Goal: Register for event/course

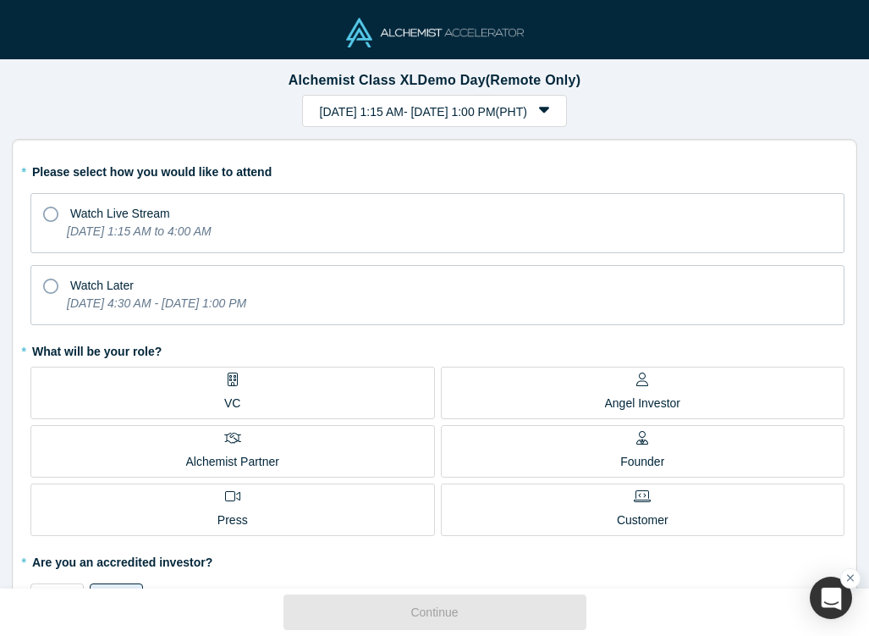
click at [230, 396] on p "VC" at bounding box center [232, 404] width 16 height 18
click at [0, 0] on input "VC" at bounding box center [0, 0] width 0 height 0
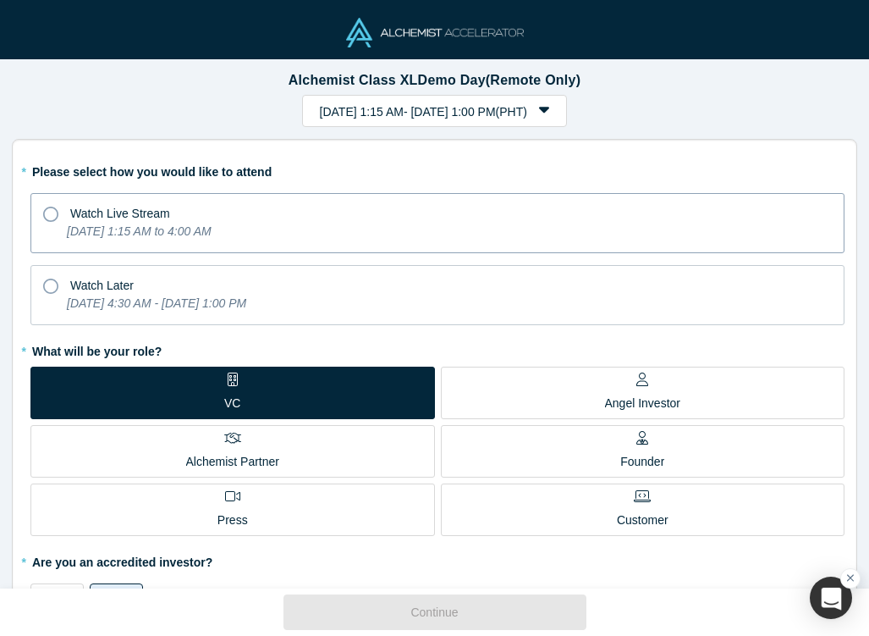
click at [157, 238] on icon "[DATE] 1:15 AM to 4:00 AM" at bounding box center [139, 231] width 145 height 14
click at [0, 0] on input "Watch Live Stream [DATE] 1:15 AM to 4:00 AM" at bounding box center [0, 0] width 0 height 0
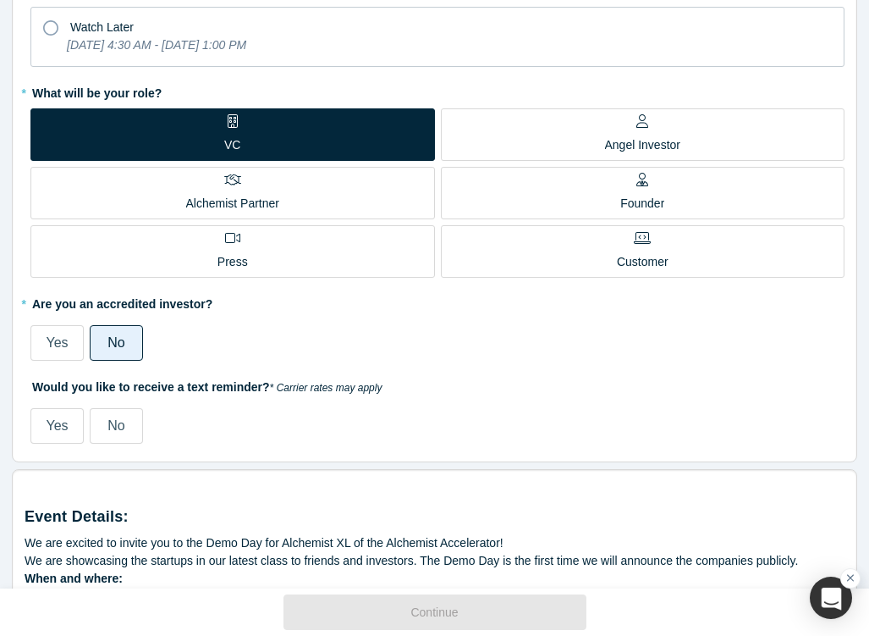
scroll to position [257, 0]
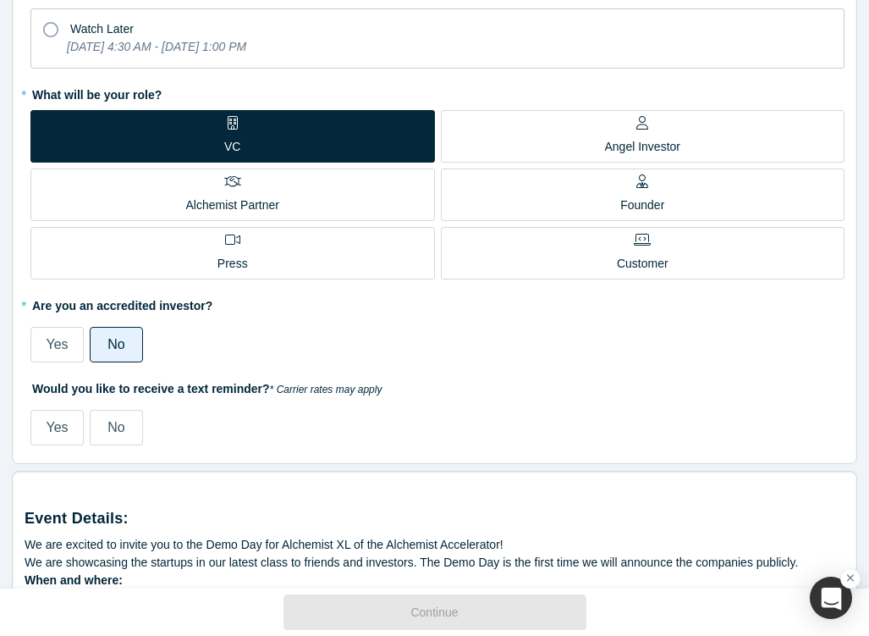
click at [69, 345] on label "Yes" at bounding box center [56, 345] width 53 height 36
click at [0, 0] on input "Yes" at bounding box center [0, 0] width 0 height 0
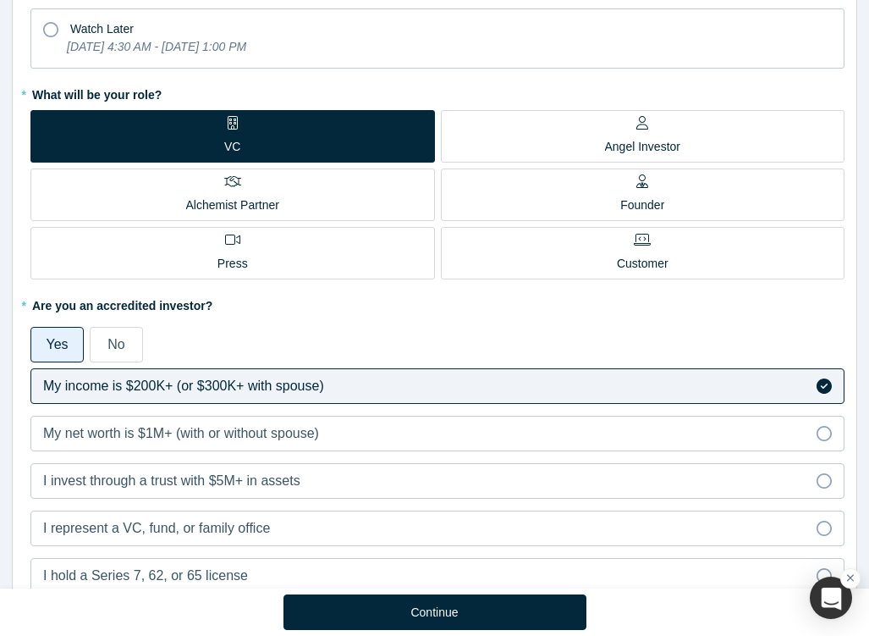
click at [106, 325] on div "Yes No" at bounding box center [437, 341] width 814 height 41
click at [108, 337] on span "No" at bounding box center [116, 344] width 17 height 14
click at [0, 0] on input "No" at bounding box center [0, 0] width 0 height 0
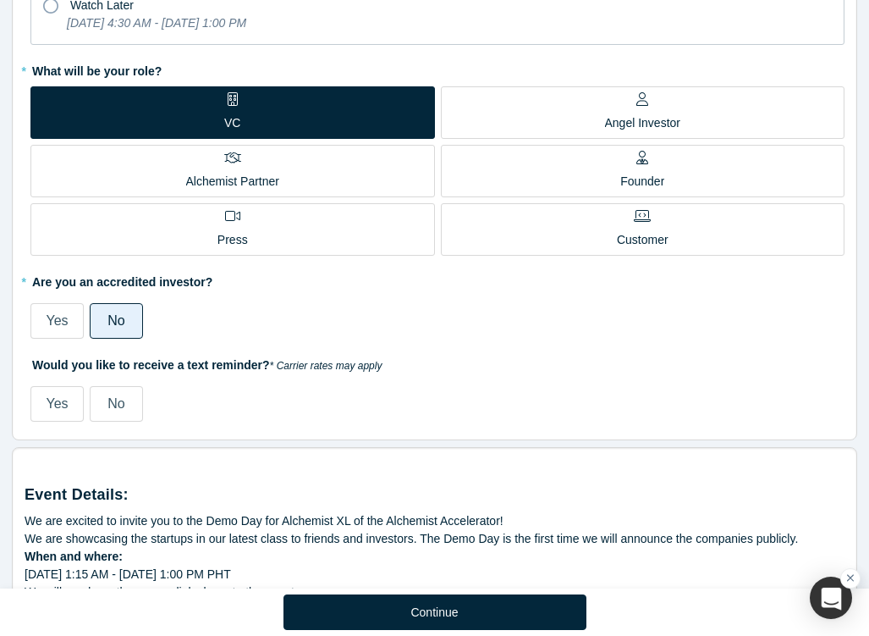
scroll to position [282, 0]
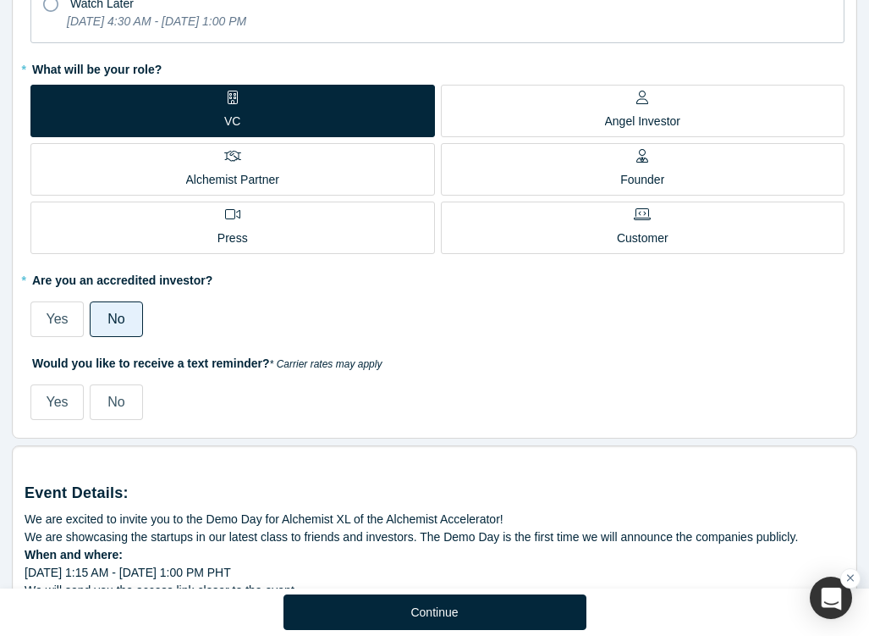
click at [130, 394] on label "No" at bounding box center [116, 402] width 53 height 36
click at [0, 0] on input "No" at bounding box center [0, 0] width 0 height 0
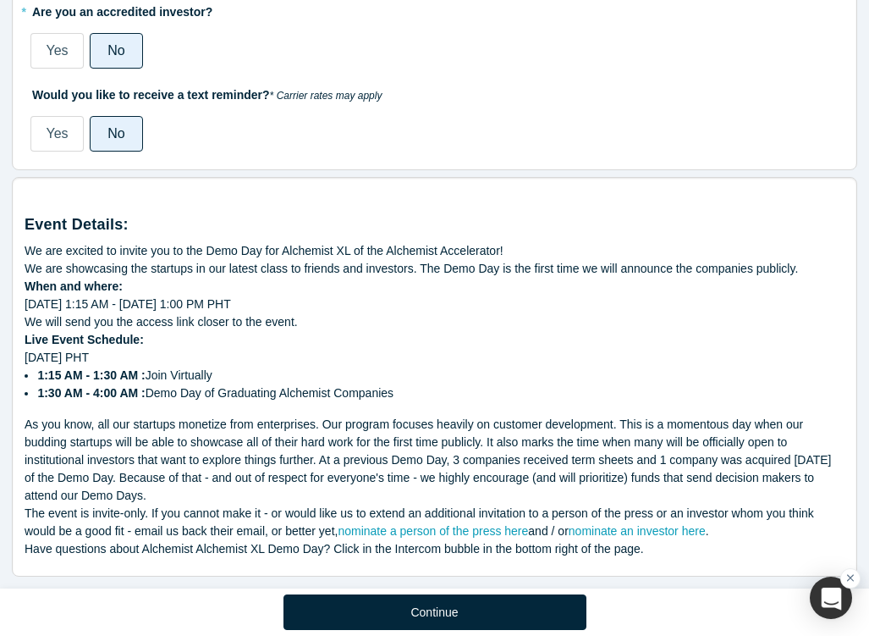
scroll to position [555, 0]
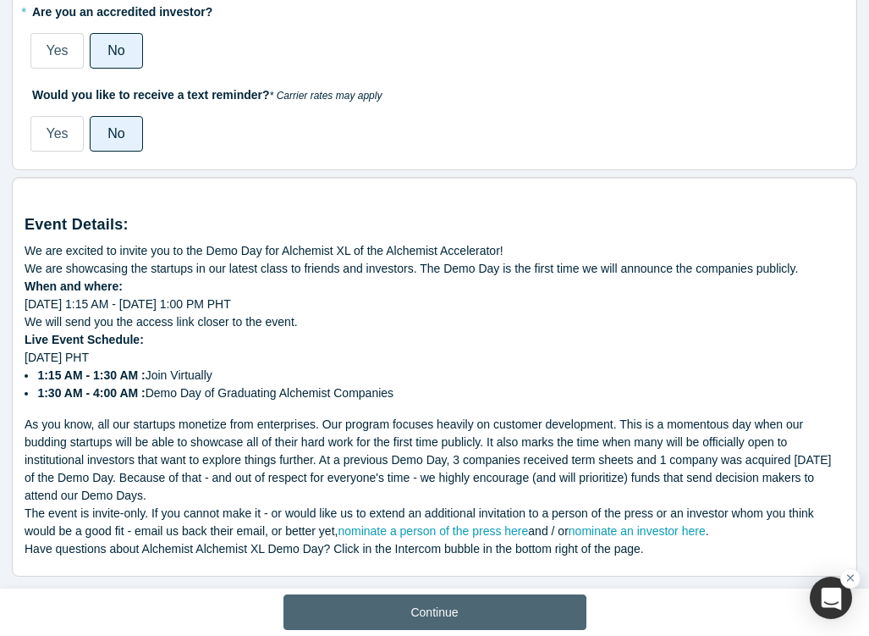
click at [406, 612] on button "Continue" at bounding box center [435, 612] width 303 height 36
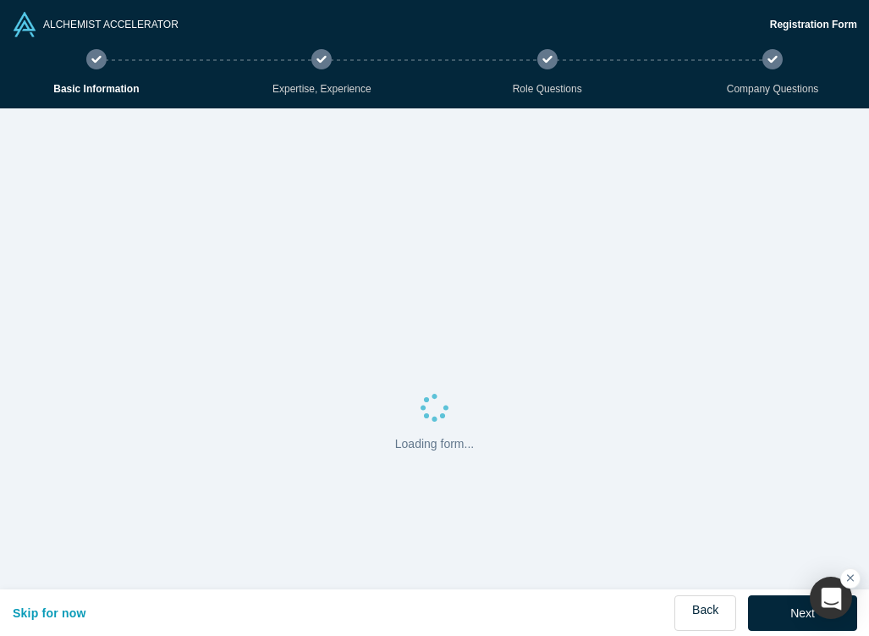
select select "US"
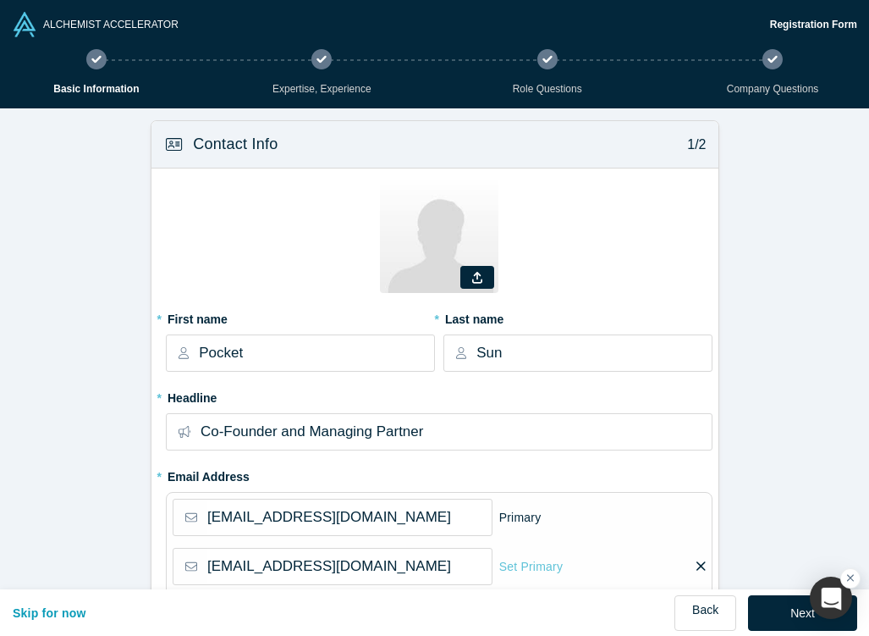
scroll to position [268, 0]
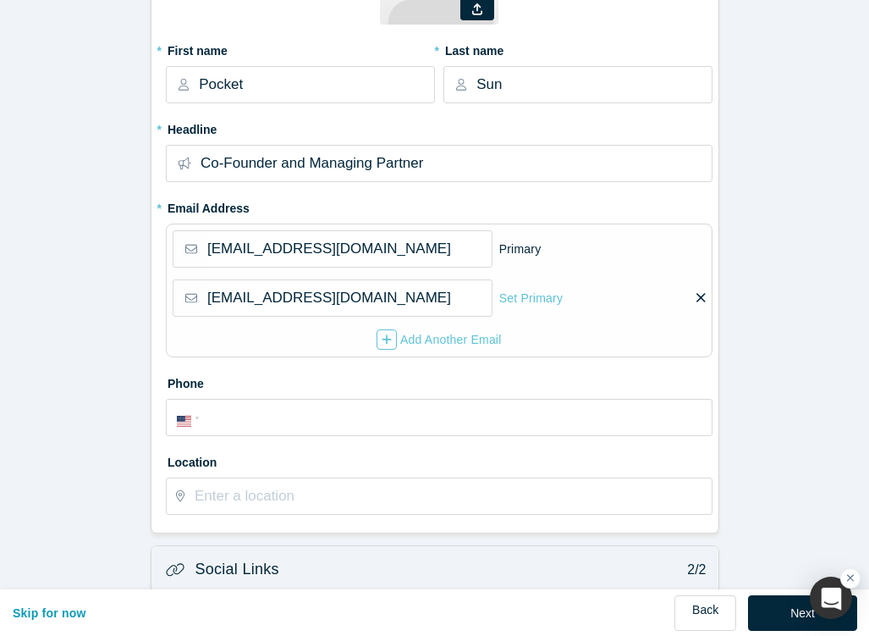
click at [389, 389] on label "Phone" at bounding box center [439, 381] width 547 height 24
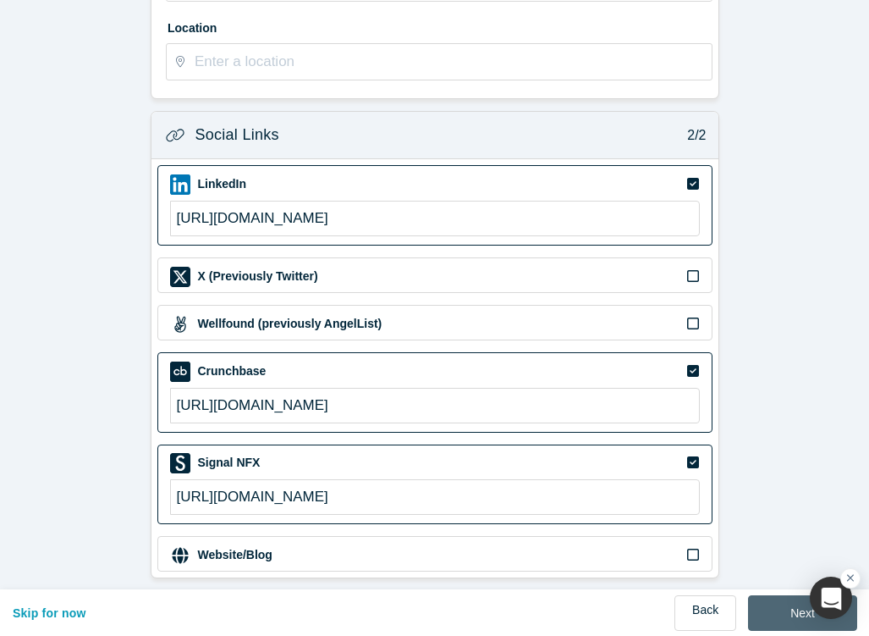
click at [781, 608] on button "Next" at bounding box center [802, 613] width 109 height 36
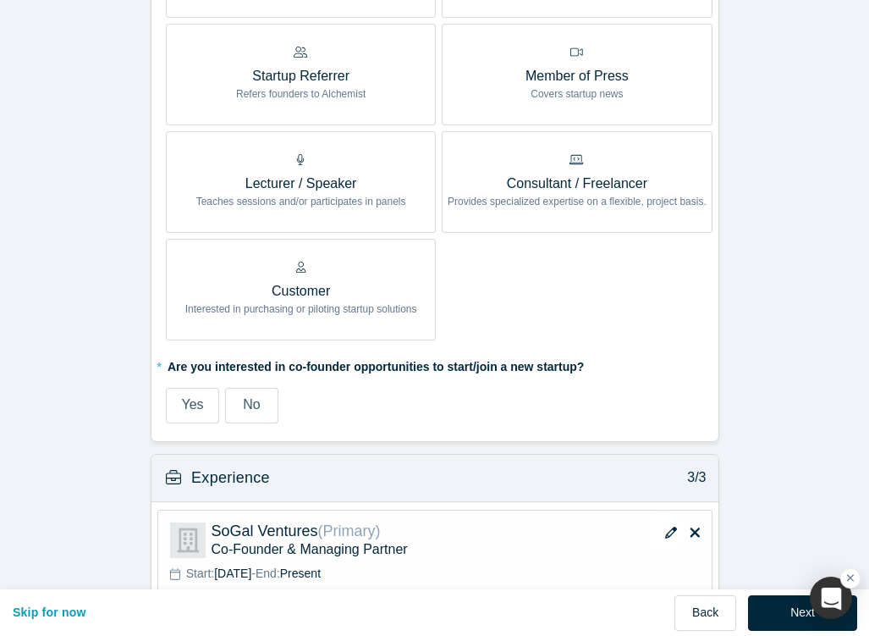
scroll to position [948, 0]
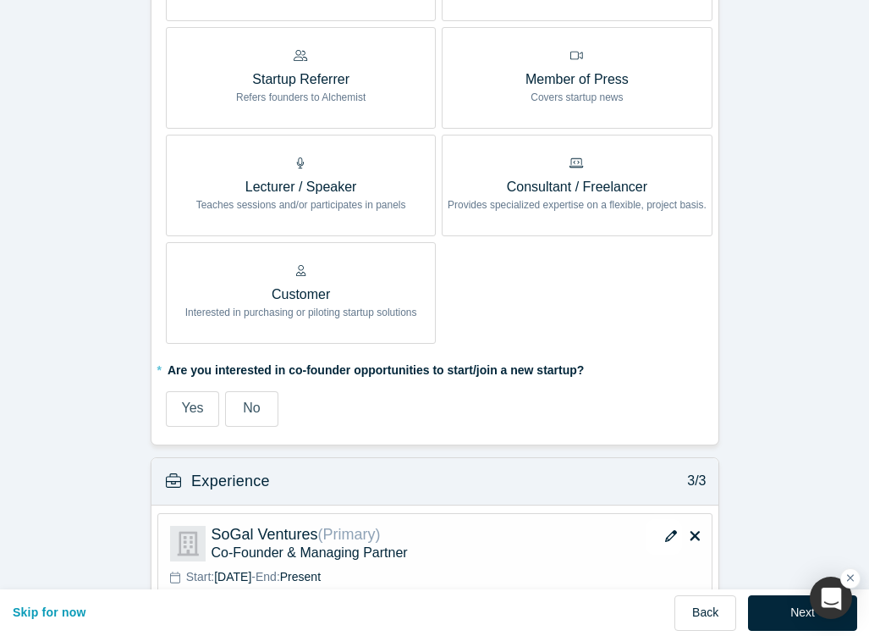
click at [254, 405] on span "No" at bounding box center [251, 407] width 17 height 14
click at [0, 0] on input "No" at bounding box center [0, 0] width 0 height 0
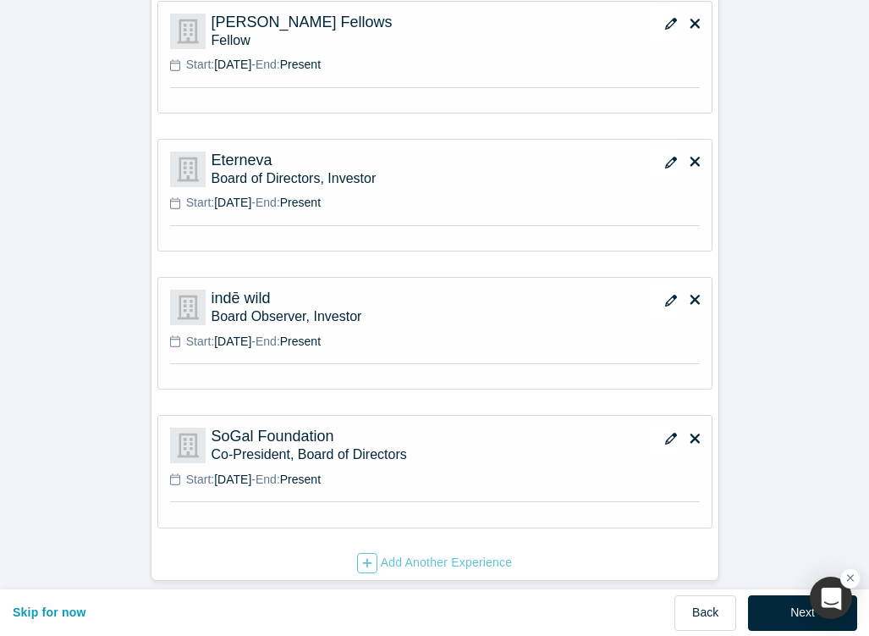
scroll to position [1598, 0]
click at [791, 616] on button "Next" at bounding box center [802, 613] width 109 height 36
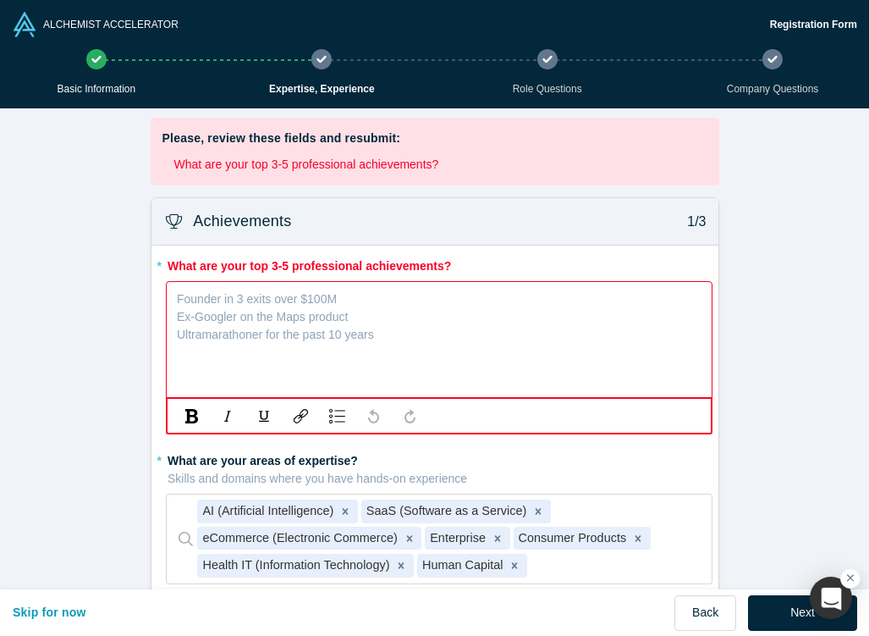
click at [395, 301] on div "rdw-editor" at bounding box center [440, 298] width 524 height 22
click at [290, 287] on div "rdw-editor" at bounding box center [440, 298] width 524 height 22
click at [288, 290] on div "rdw-editor" at bounding box center [440, 298] width 524 height 22
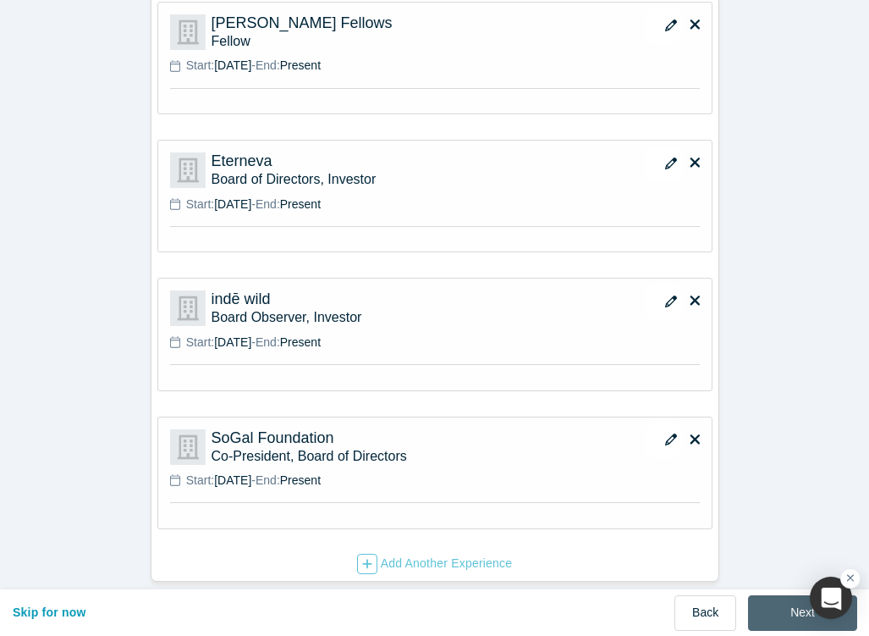
click at [765, 619] on button "Next" at bounding box center [802, 613] width 109 height 36
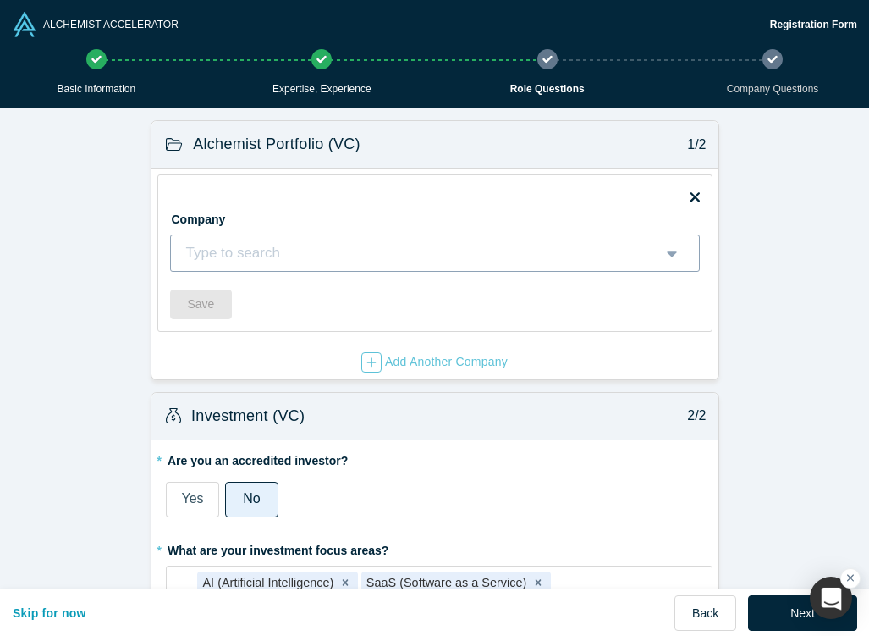
click at [302, 249] on div at bounding box center [416, 252] width 463 height 25
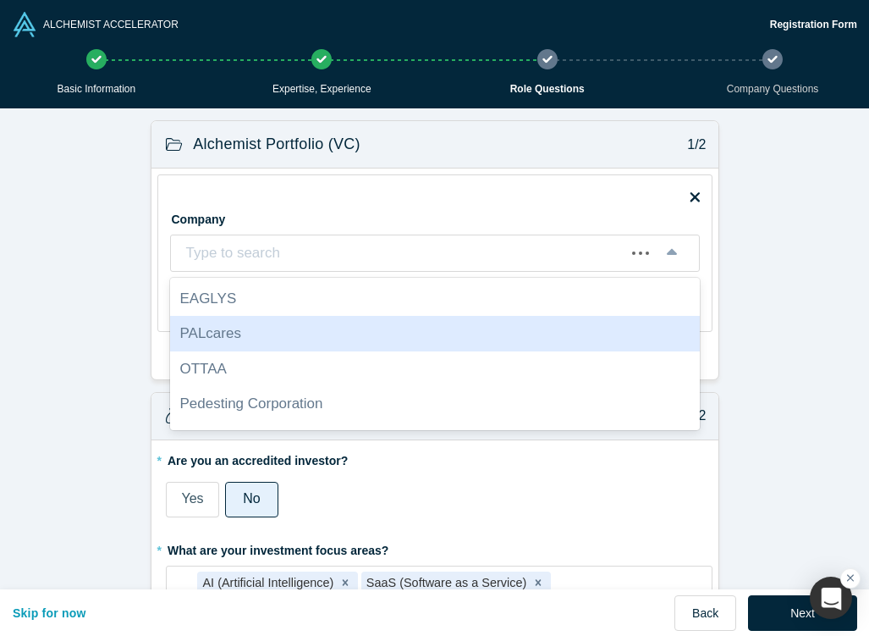
click at [105, 317] on form "Alchemist Portfolio (VC) 1/2 Company PALcares, 2 of 10. Use Up and Down to choo…" at bounding box center [434, 644] width 869 height 1073
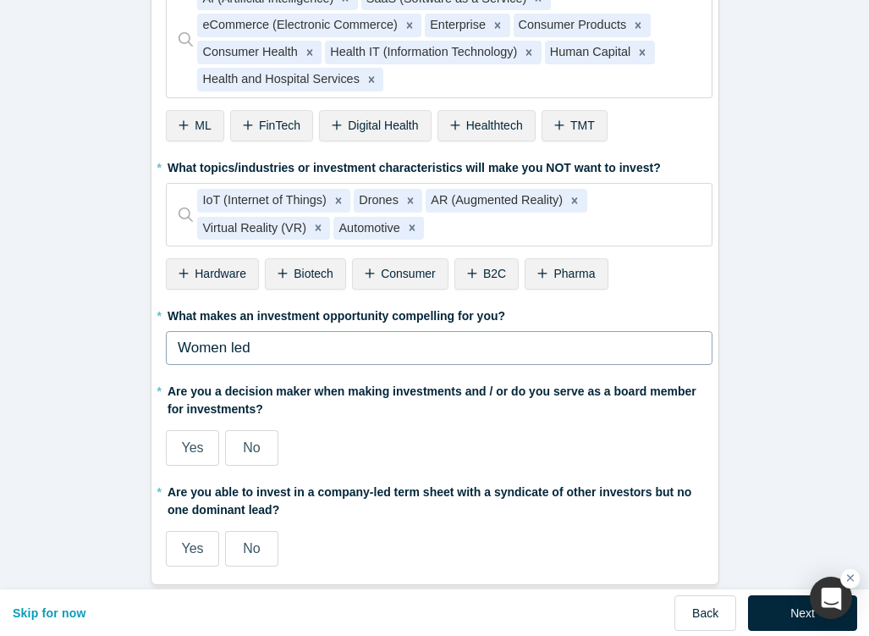
scroll to position [315, 0]
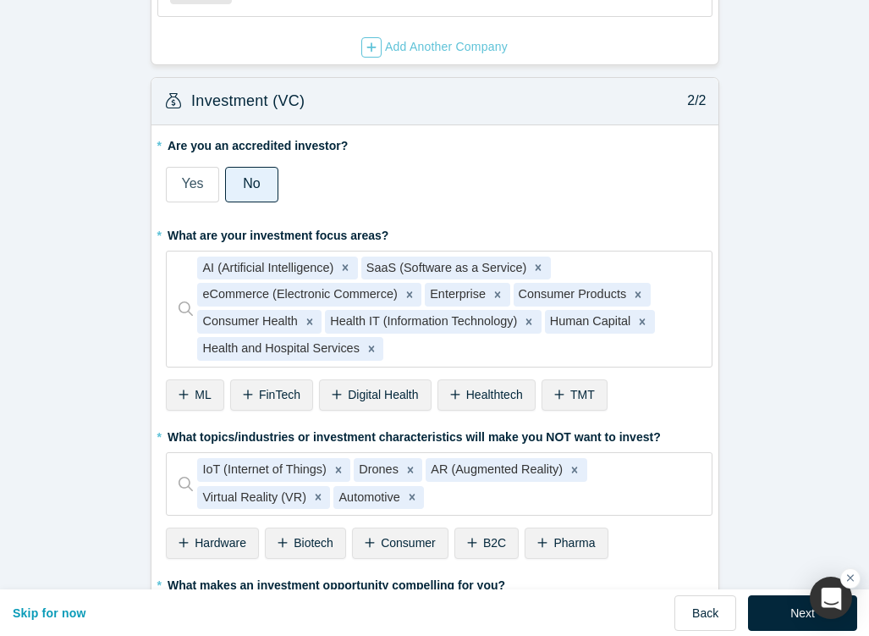
click at [179, 182] on label "Yes" at bounding box center [192, 185] width 53 height 36
click at [0, 0] on input "Yes" at bounding box center [0, 0] width 0 height 0
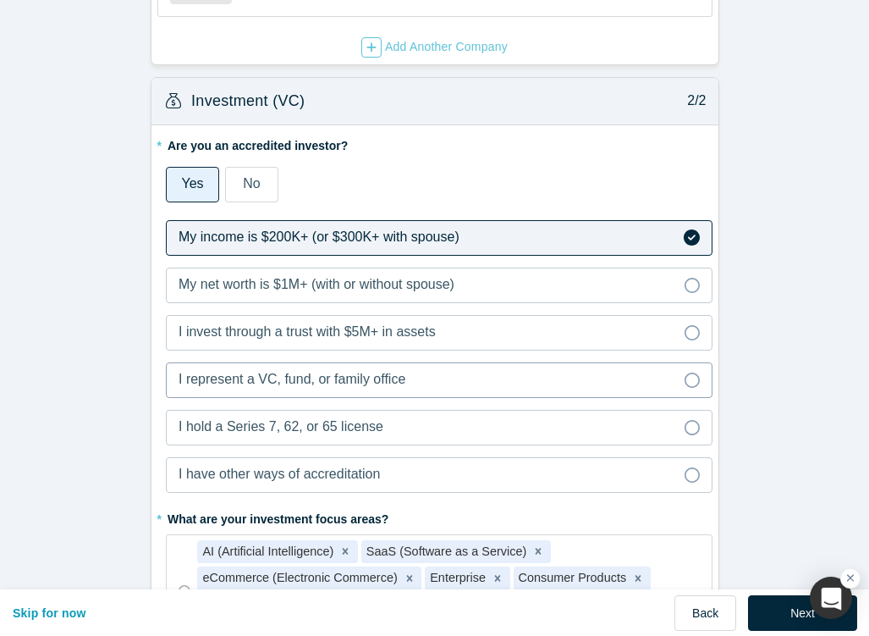
click at [386, 378] on span "I represent a VC, fund, or family office" at bounding box center [292, 379] width 227 height 14
click at [0, 0] on input "I represent a VC, fund, or family office" at bounding box center [0, 0] width 0 height 0
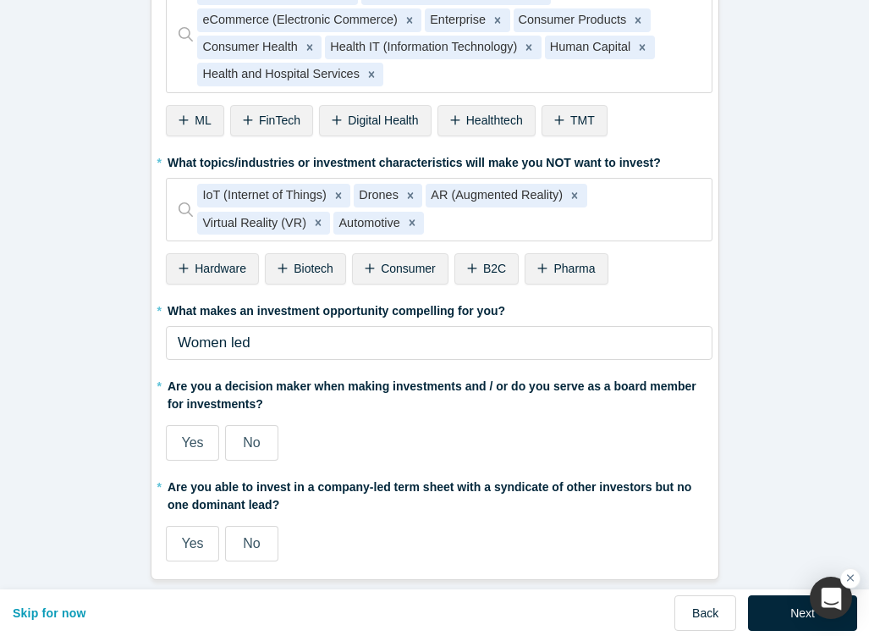
scroll to position [871, 0]
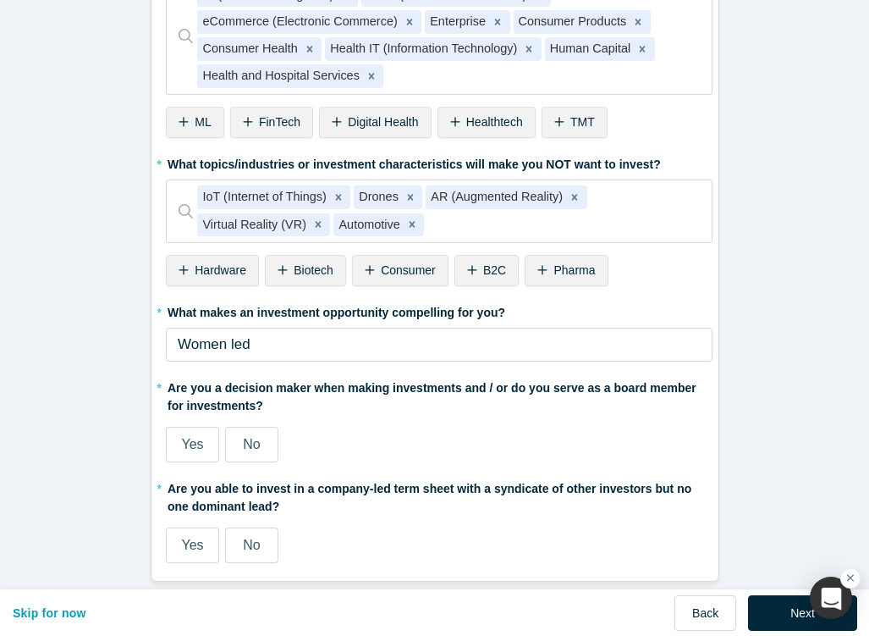
click at [199, 437] on span "Yes" at bounding box center [192, 444] width 22 height 14
click at [0, 0] on input "Yes" at bounding box center [0, 0] width 0 height 0
click at [191, 538] on span "Yes" at bounding box center [192, 545] width 22 height 14
click at [0, 0] on input "Yes" at bounding box center [0, 0] width 0 height 0
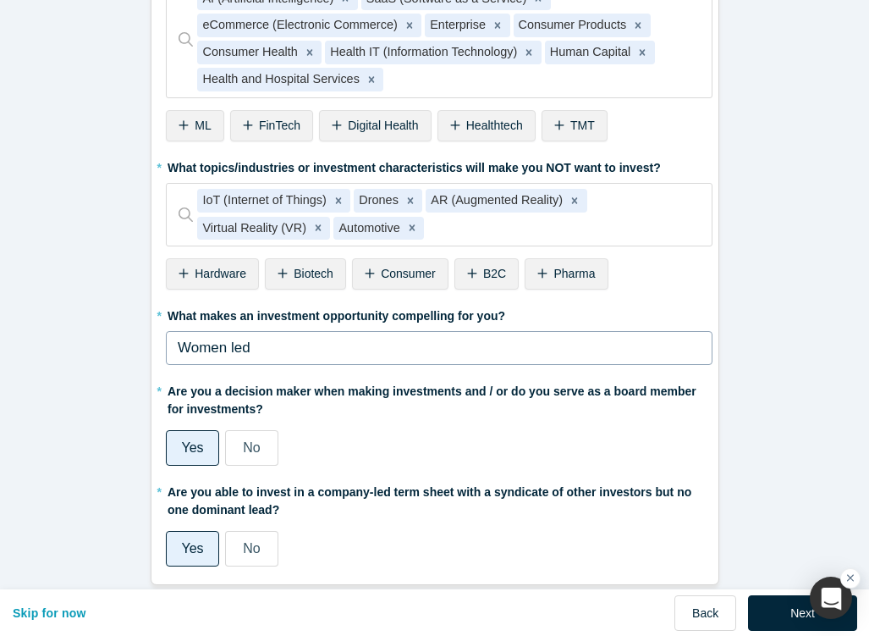
click at [335, 345] on div "Women led" at bounding box center [440, 348] width 524 height 22
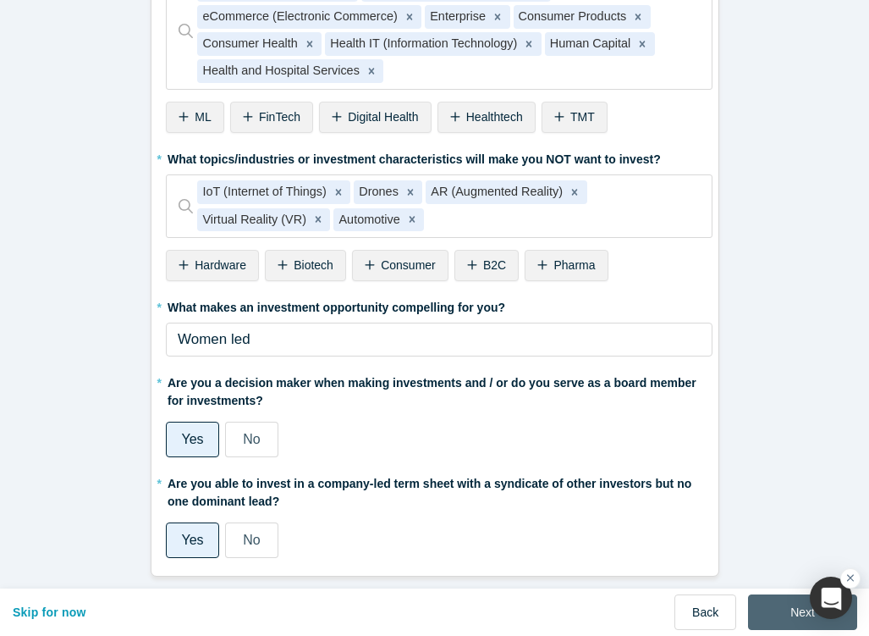
click at [767, 602] on button "Next" at bounding box center [802, 612] width 109 height 36
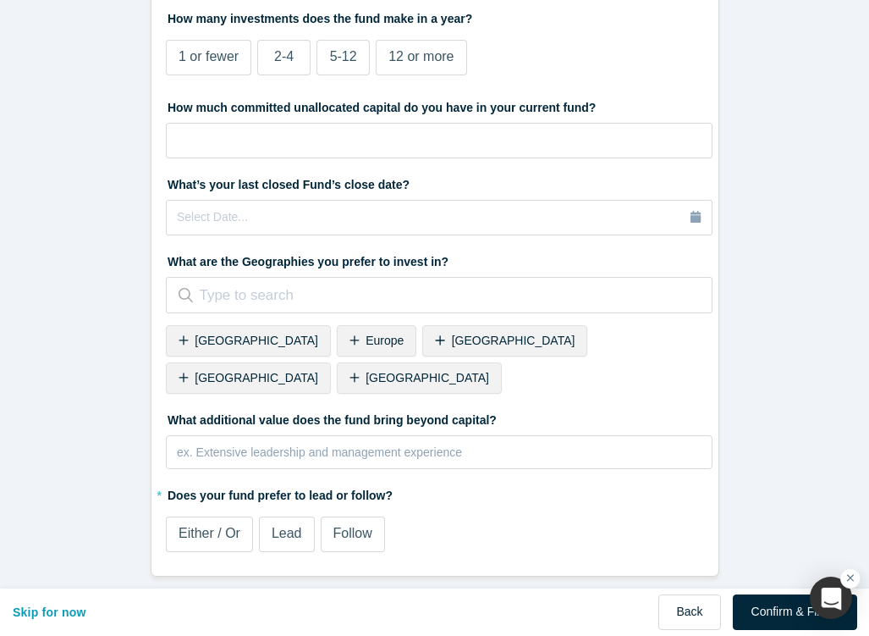
scroll to position [0, 0]
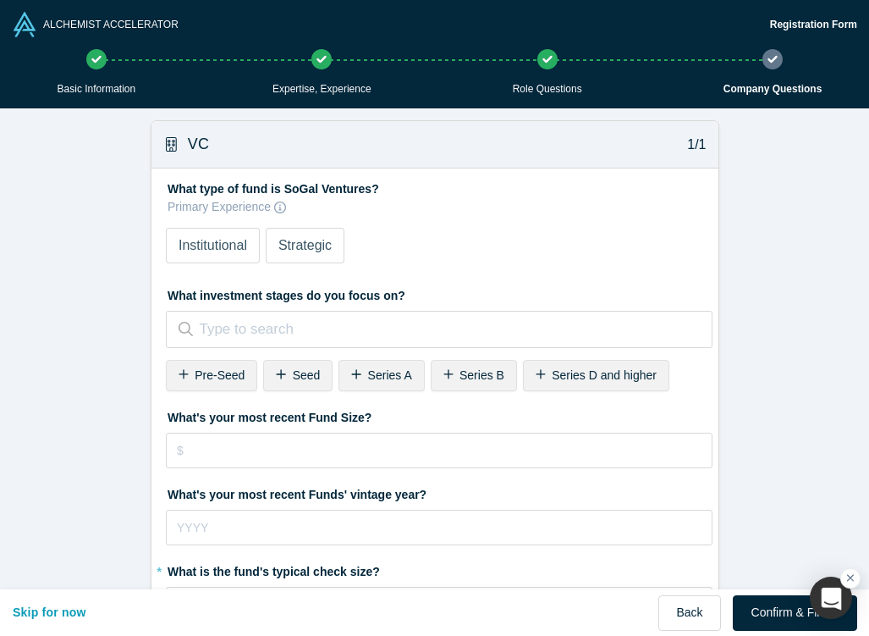
click at [237, 368] on span "Pre-Seed" at bounding box center [220, 375] width 50 height 14
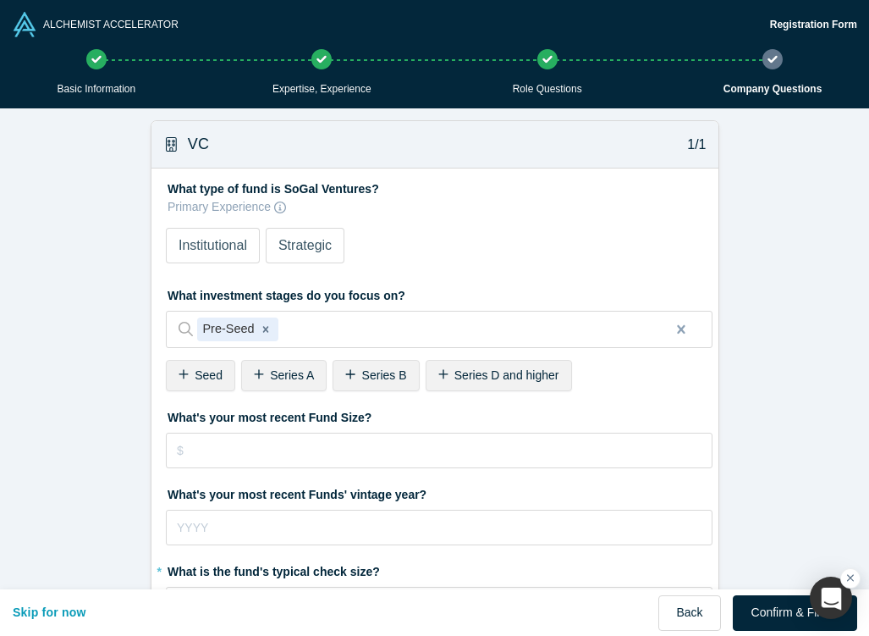
click at [274, 369] on span "Series A" at bounding box center [292, 375] width 44 height 14
click at [260, 450] on input "tel" at bounding box center [439, 451] width 547 height 36
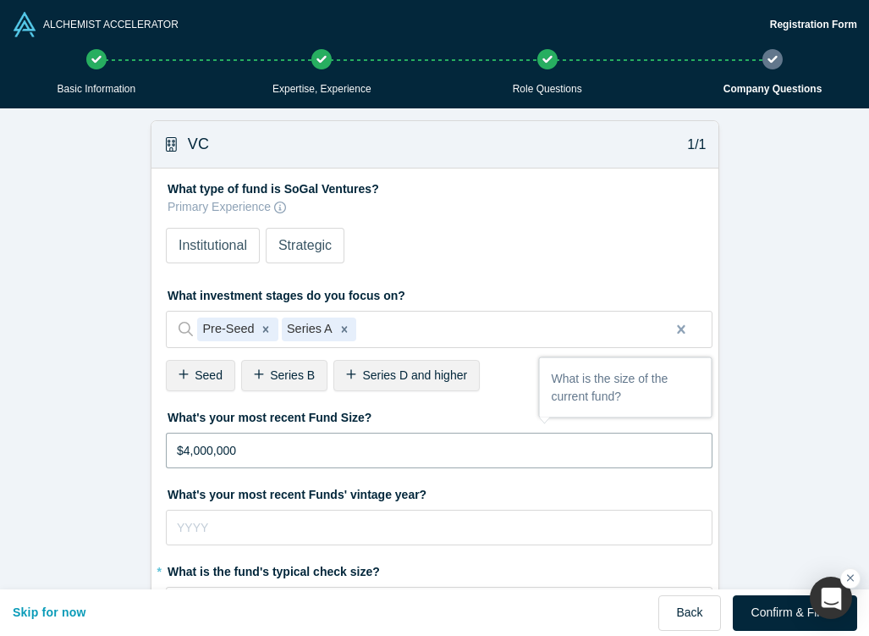
type input "$40,000,000"
click at [268, 528] on input "tel" at bounding box center [439, 528] width 547 height 36
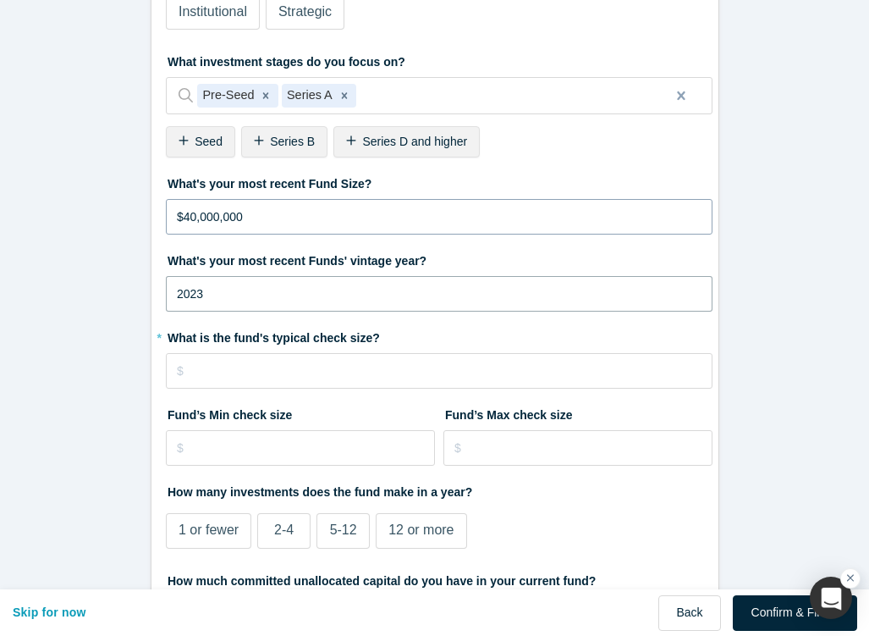
scroll to position [277, 0]
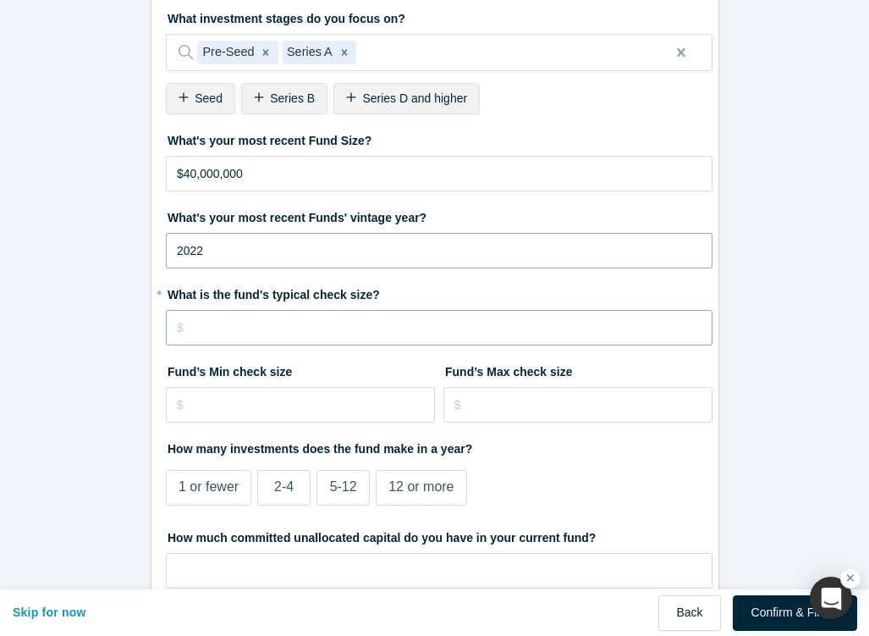
type input "2022"
click at [279, 328] on input "tel" at bounding box center [439, 328] width 547 height 36
type input "$1"
type input "$150,000"
click at [263, 398] on input "tel" at bounding box center [300, 405] width 269 height 36
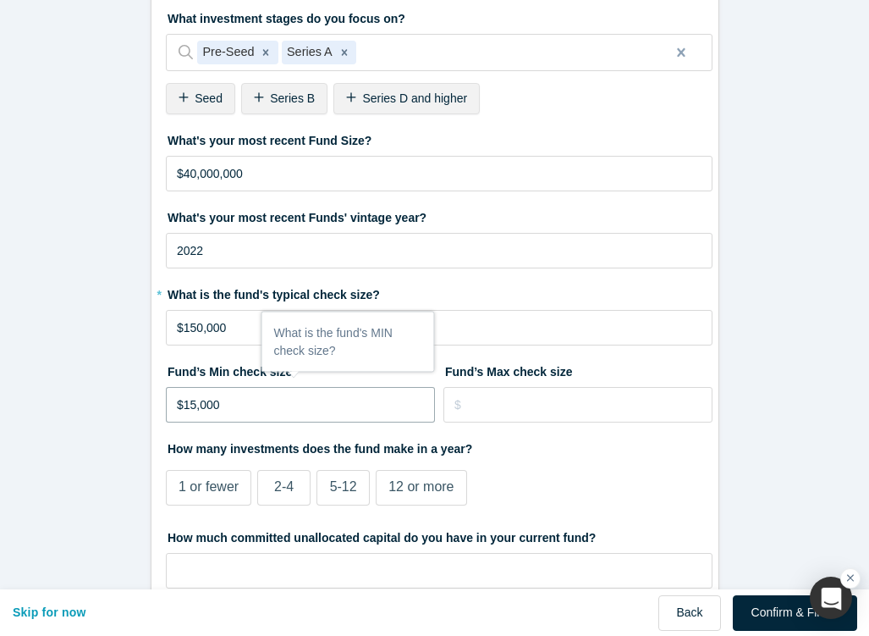
type input "$150,000"
click at [480, 418] on input "tel" at bounding box center [578, 405] width 269 height 36
type input "$500,000"
click at [359, 482] on label "5-12" at bounding box center [343, 488] width 53 height 36
click at [0, 0] on input "5-12" at bounding box center [0, 0] width 0 height 0
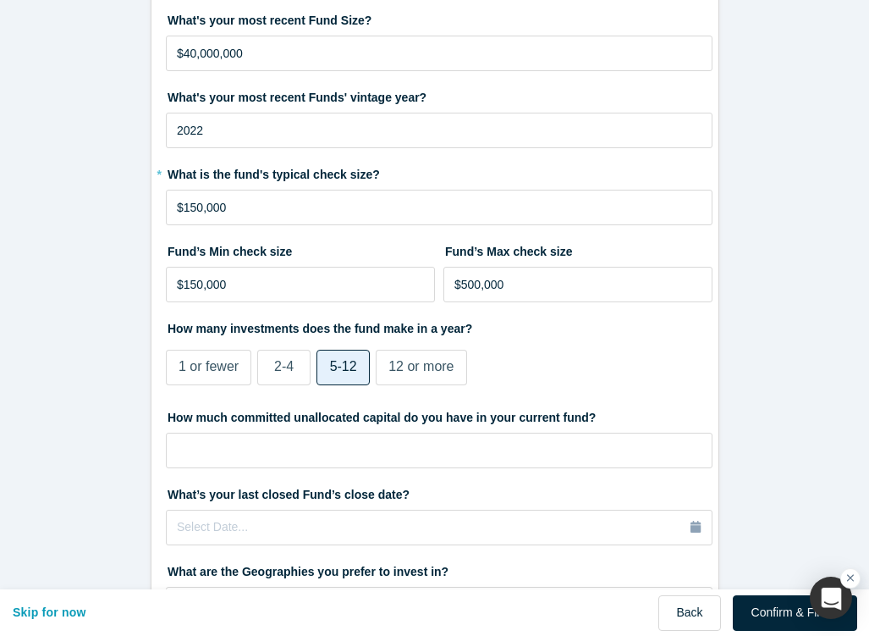
scroll to position [398, 0]
click at [321, 446] on input "tel" at bounding box center [439, 450] width 547 height 36
click at [429, 444] on input "tel" at bounding box center [439, 450] width 547 height 36
click at [398, 448] on input "tel" at bounding box center [439, 450] width 547 height 36
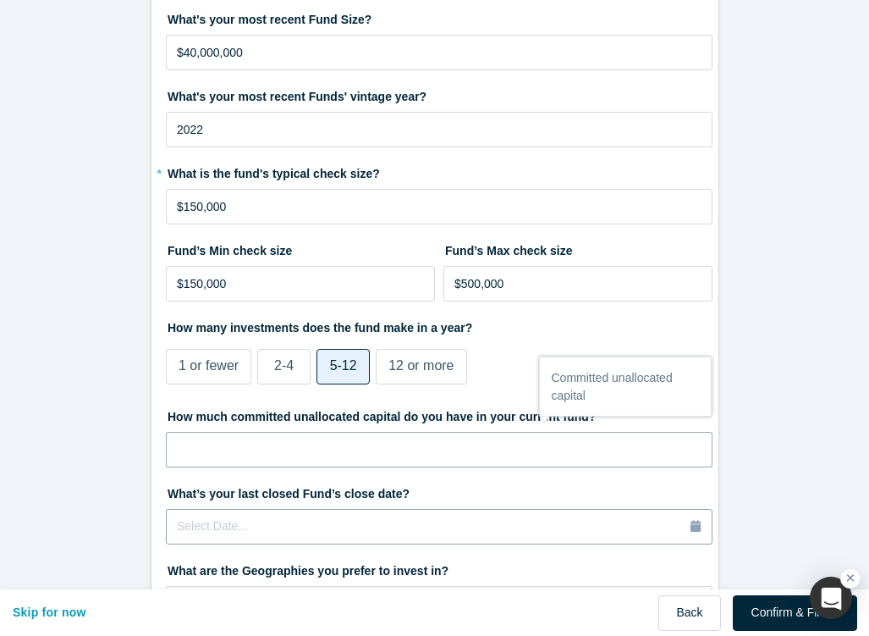
scroll to position [648, 0]
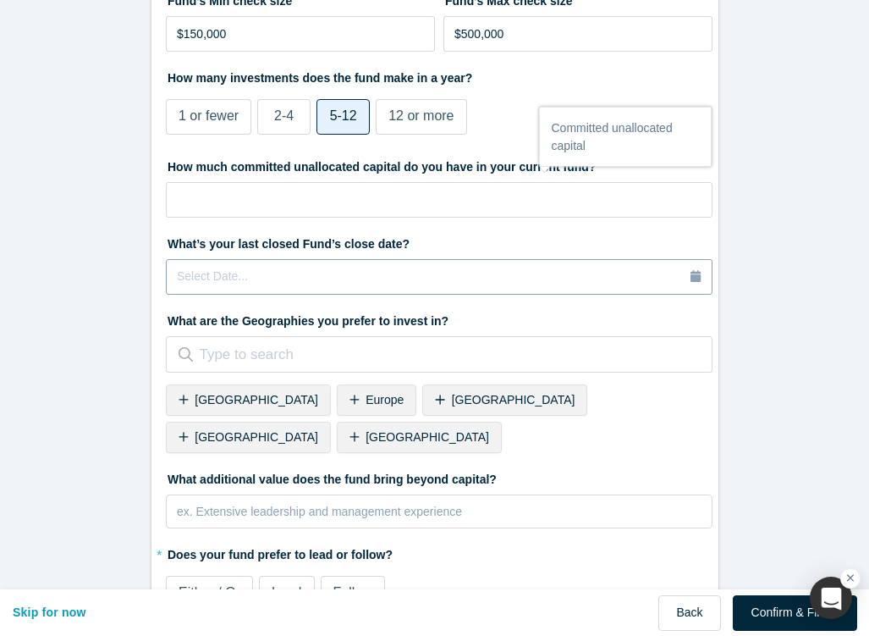
click at [345, 274] on div "Select Date..." at bounding box center [439, 277] width 525 height 19
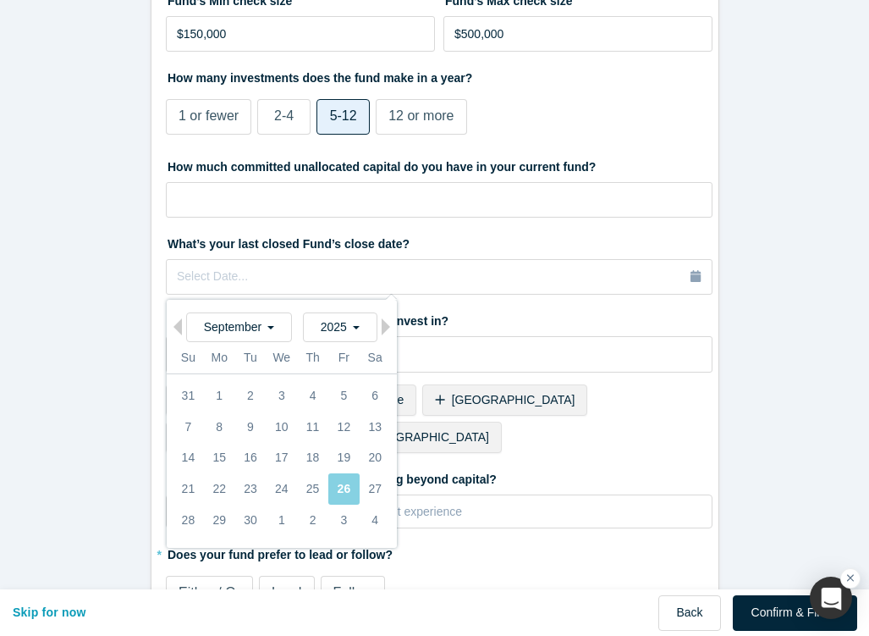
click at [610, 492] on fieldset "What type of fund is SoGal Ventures? Primary Experience Institutional Strategic…" at bounding box center [439, 78] width 547 height 1102
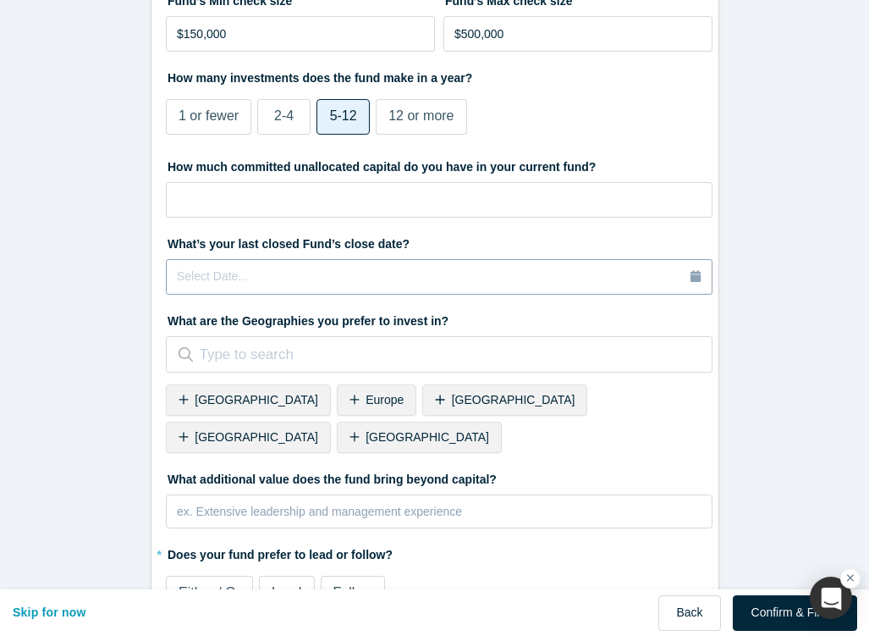
click at [389, 275] on div "Select Date..." at bounding box center [439, 277] width 525 height 19
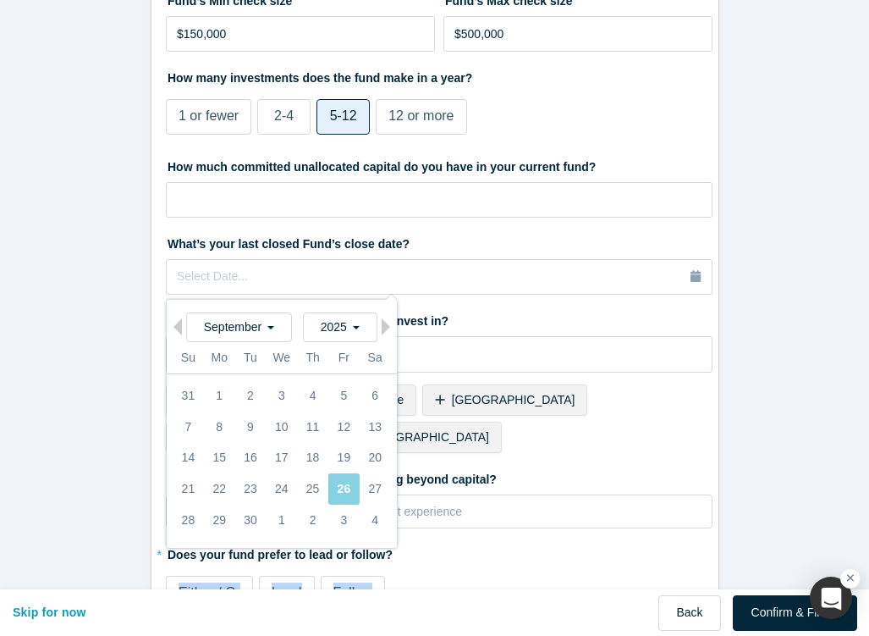
click at [646, 570] on div "Either / Or Lead Follow" at bounding box center [439, 593] width 547 height 47
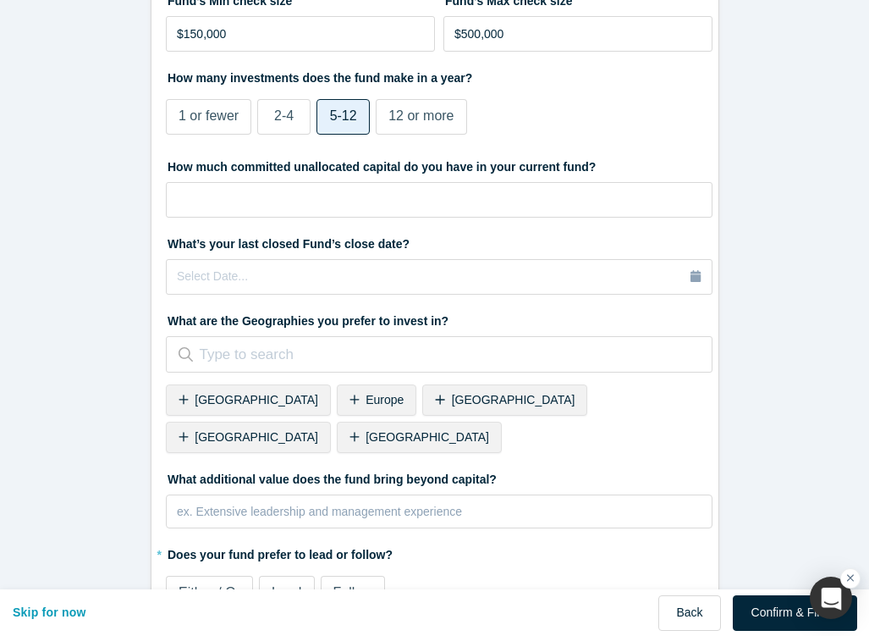
click at [318, 430] on span "[GEOGRAPHIC_DATA]" at bounding box center [257, 437] width 124 height 14
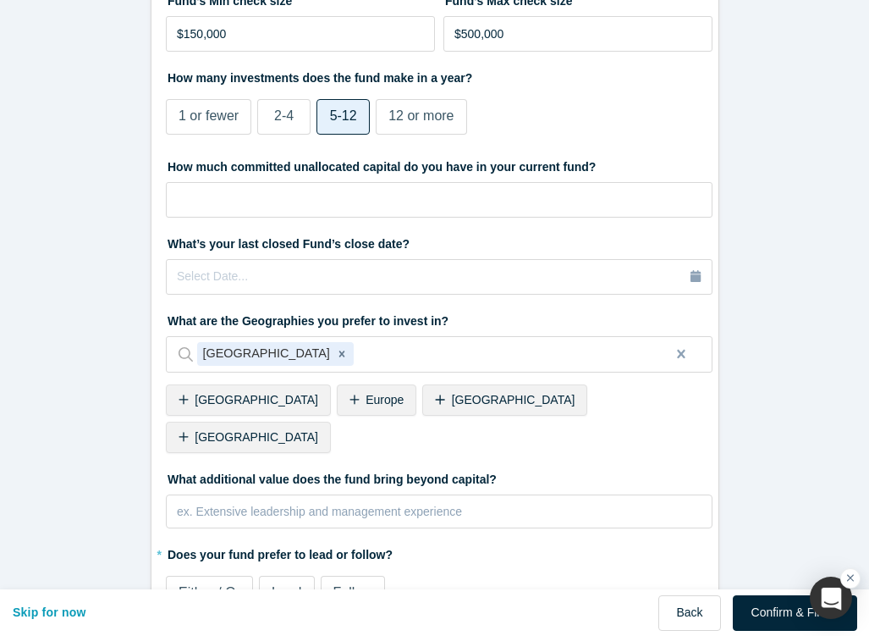
click at [318, 430] on span "[GEOGRAPHIC_DATA]" at bounding box center [257, 437] width 124 height 14
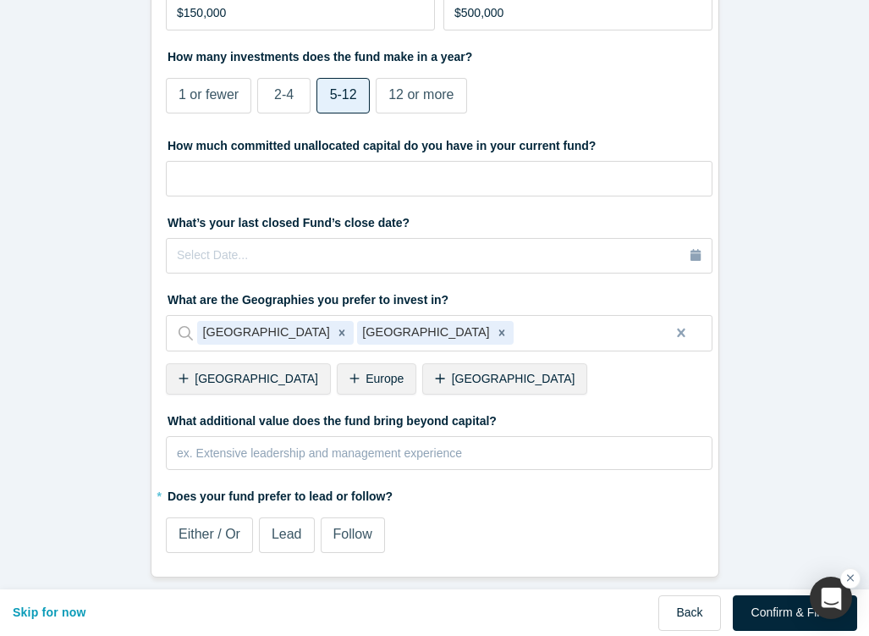
scroll to position [668, 0]
click at [226, 542] on div "Either / Or" at bounding box center [210, 535] width 62 height 20
click at [0, 0] on input "Either / Or" at bounding box center [0, 0] width 0 height 0
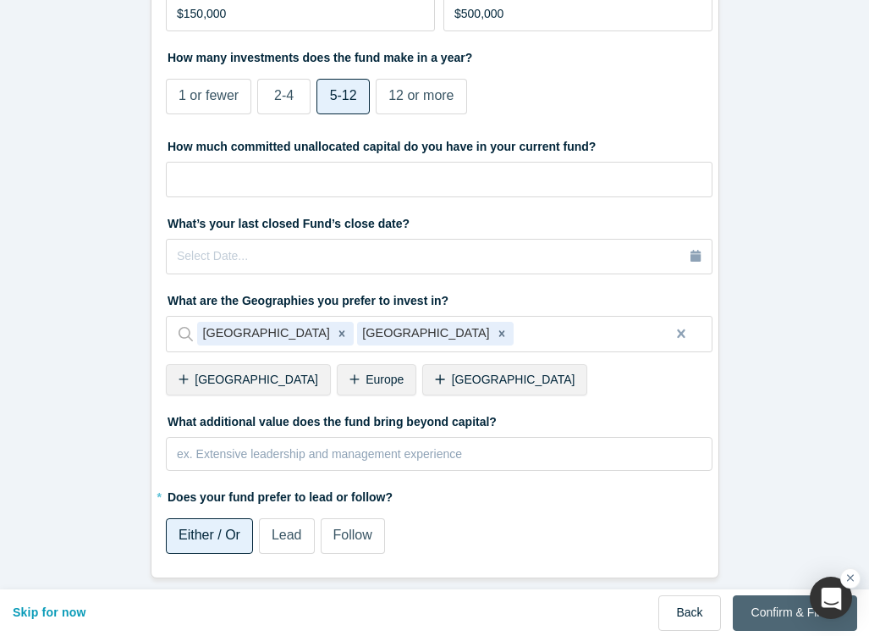
click at [792, 622] on button "Confirm & Finish" at bounding box center [795, 613] width 124 height 36
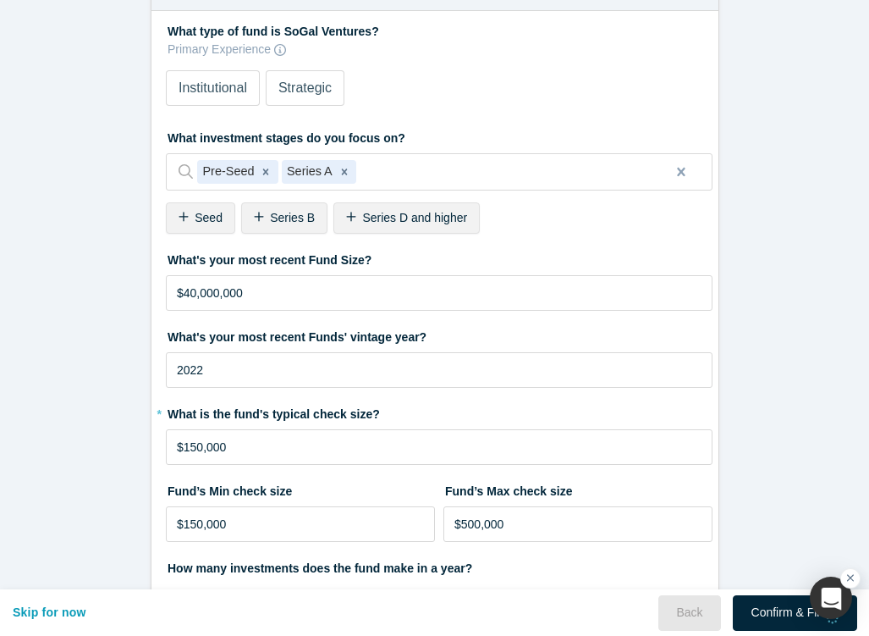
scroll to position [0, 0]
